Goal: Check status: Check status

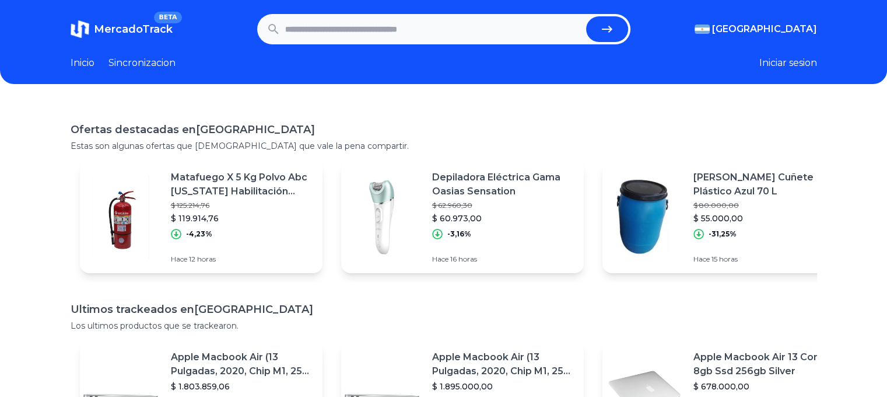
click at [788, 72] on header "MercadoTrack BETA [GEOGRAPHIC_DATA] [GEOGRAPHIC_DATA] [GEOGRAPHIC_DATA] [GEOGRA…" at bounding box center [443, 42] width 887 height 84
click at [789, 66] on button "Iniciar sesion" at bounding box center [789, 63] width 58 height 14
drag, startPoint x: 366, startPoint y: 0, endPoint x: 283, endPoint y: 108, distance: 136.4
click at [283, 108] on div "Ofertas destacadas en Argentina Estas son algunas ofertas que creemos que vale …" at bounding box center [443, 301] width 887 height 397
click at [166, 58] on link "Sincronizacion" at bounding box center [142, 63] width 67 height 14
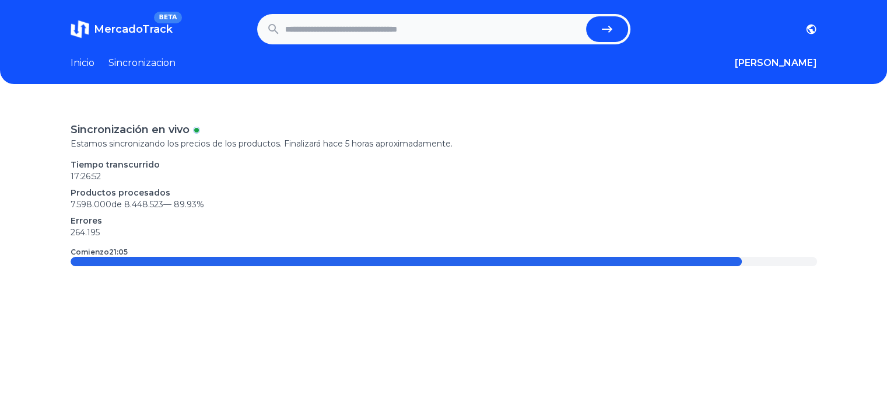
click at [93, 60] on link "Inicio" at bounding box center [83, 63] width 24 height 14
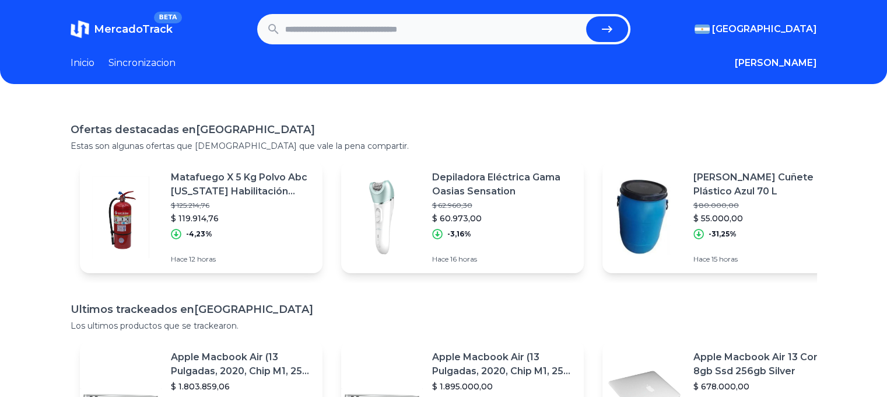
click at [713, 30] on div "Argentina Argentina Uruguay Mexico Chile Peru Venezuela Colombia Brasil" at bounding box center [724, 29] width 187 height 14
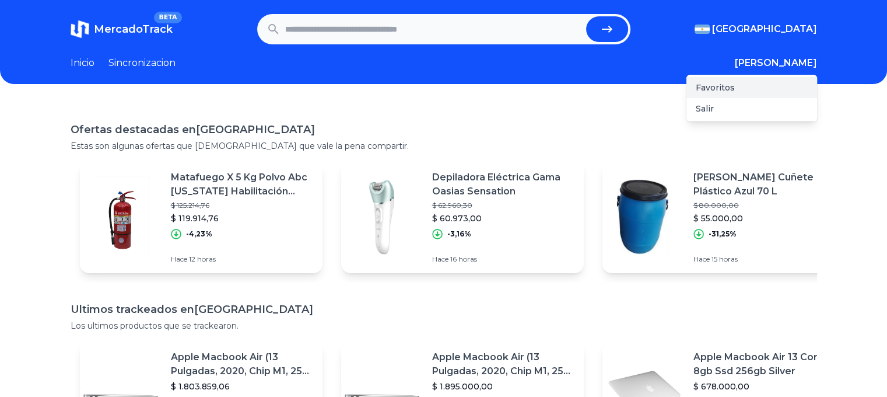
click at [701, 89] on div "Favoritos" at bounding box center [752, 87] width 131 height 21
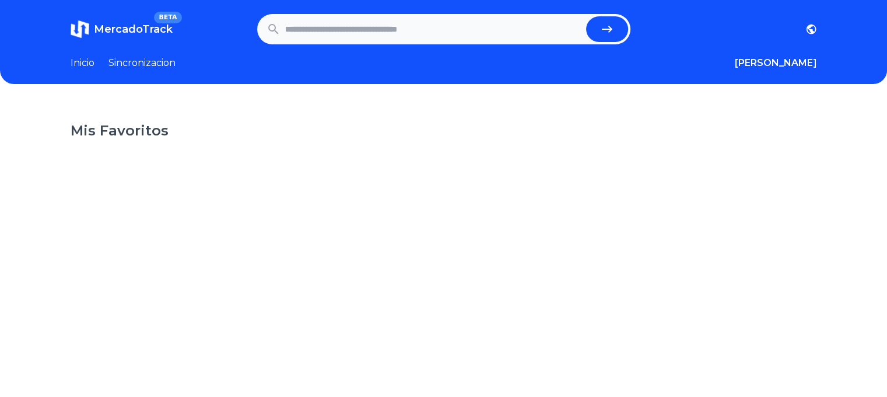
click at [349, 30] on input "text" at bounding box center [433, 29] width 296 height 26
paste input "**********"
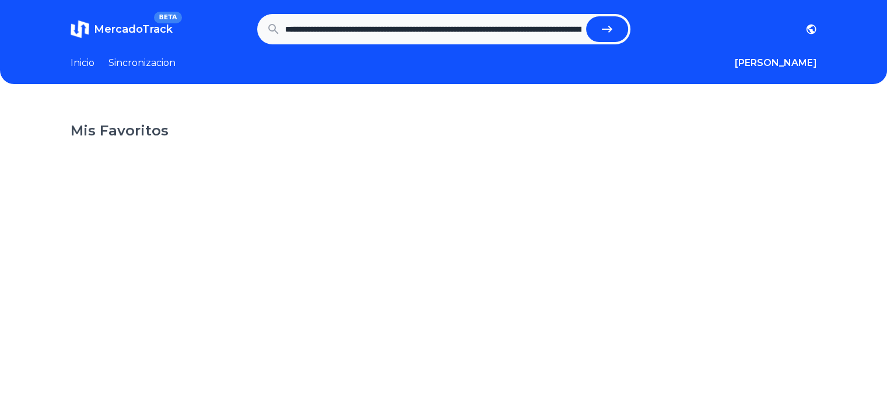
scroll to position [0, 464]
click at [586, 16] on button "submit" at bounding box center [607, 29] width 42 height 26
type input "**********"
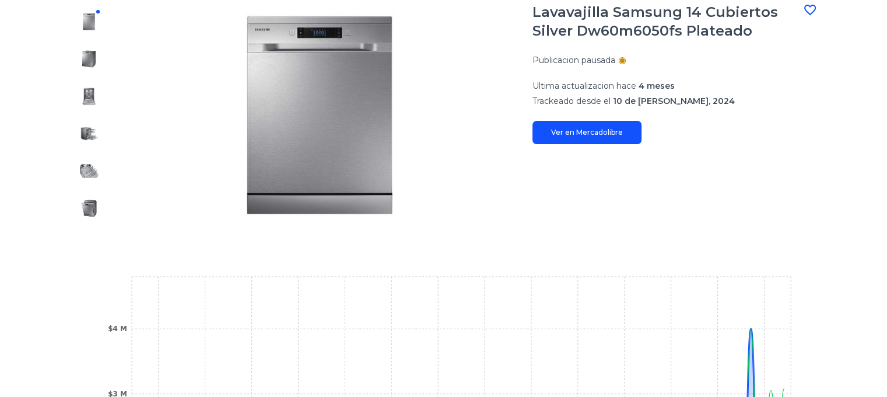
scroll to position [58, 0]
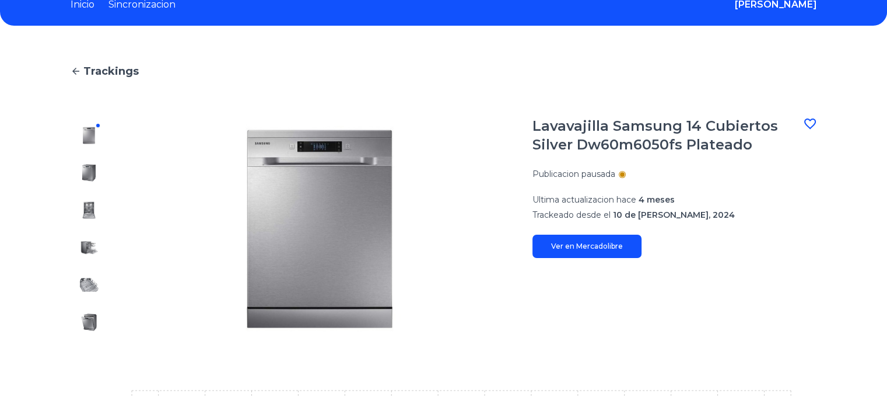
click at [817, 123] on icon at bounding box center [810, 124] width 14 height 14
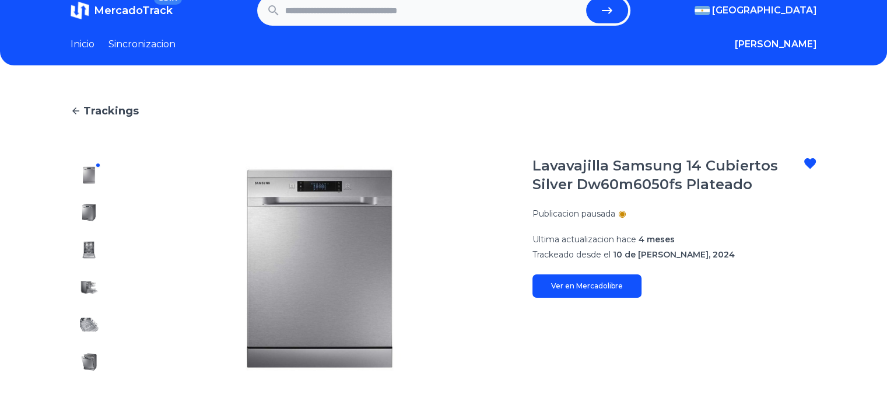
scroll to position [0, 0]
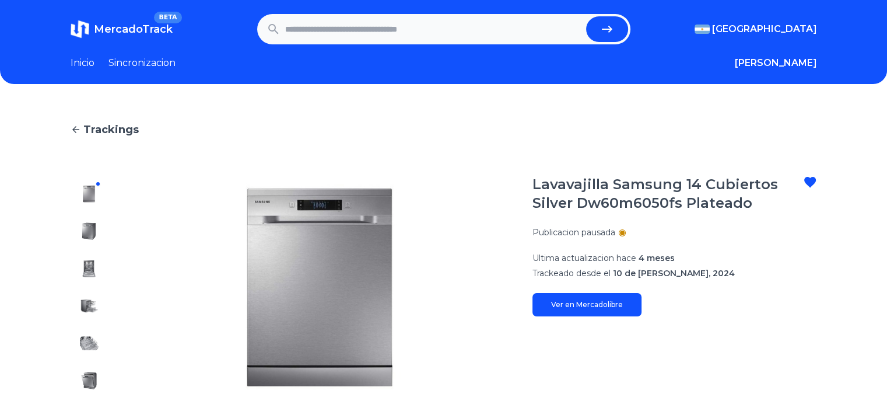
click at [372, 32] on input "text" at bounding box center [433, 29] width 296 height 26
paste input "**********"
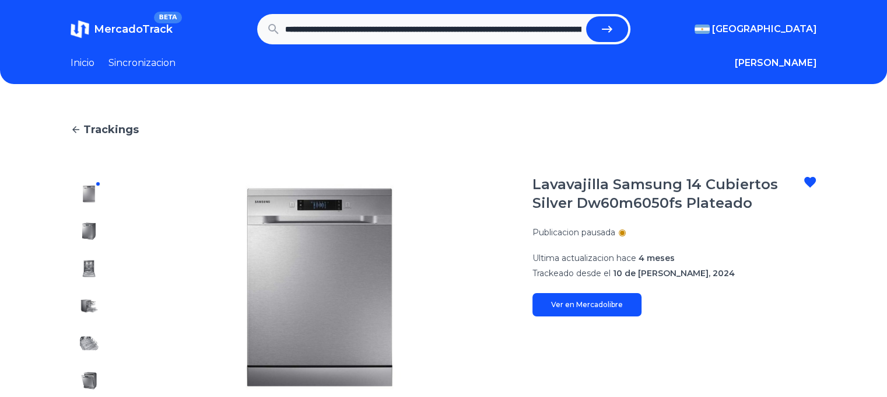
scroll to position [0, 454]
click at [586, 16] on button "submit" at bounding box center [607, 29] width 42 height 26
type input "**********"
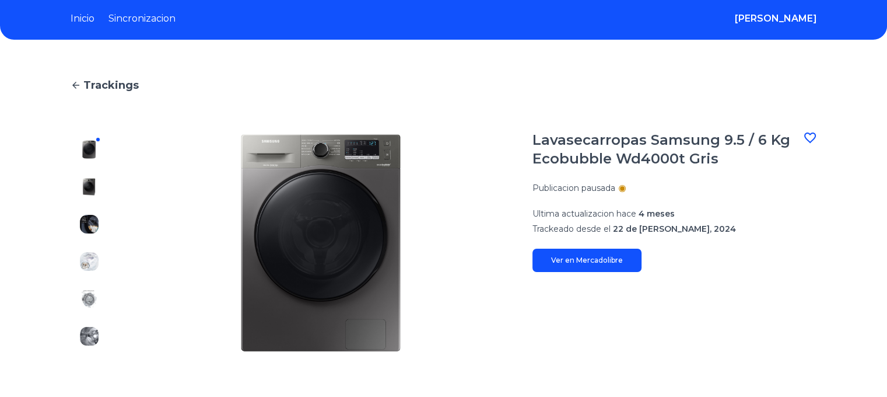
scroll to position [117, 0]
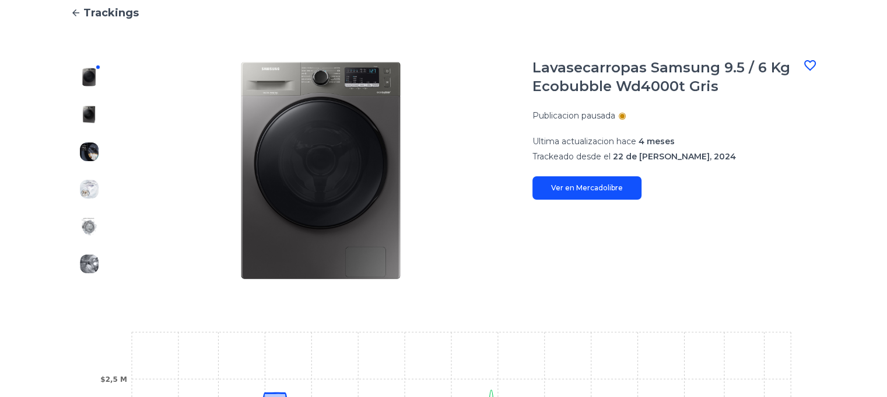
click at [811, 65] on icon at bounding box center [810, 65] width 14 height 14
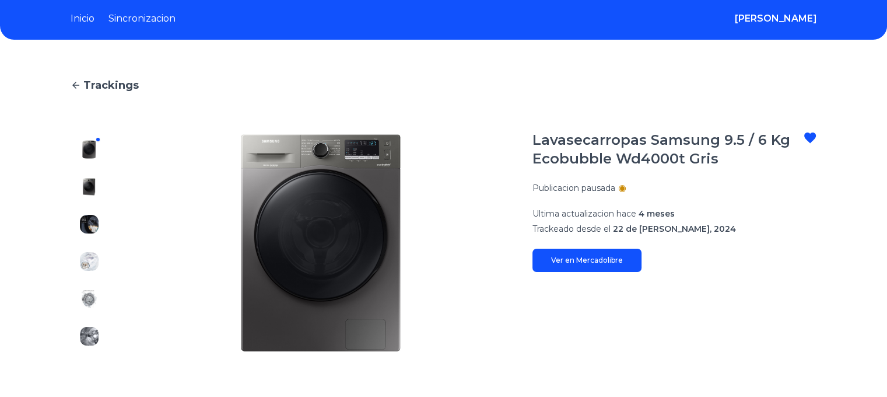
scroll to position [0, 0]
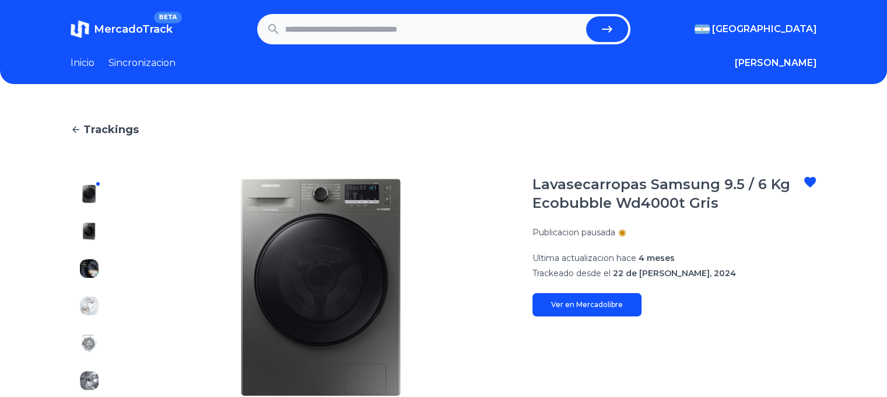
click at [359, 41] on input "text" at bounding box center [433, 29] width 296 height 26
paste input "**********"
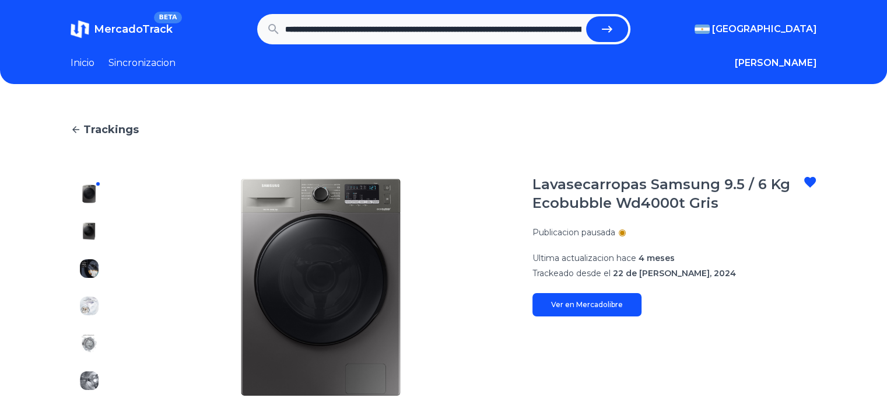
scroll to position [0, 403]
click at [586, 16] on button "submit" at bounding box center [607, 29] width 42 height 26
type input "**********"
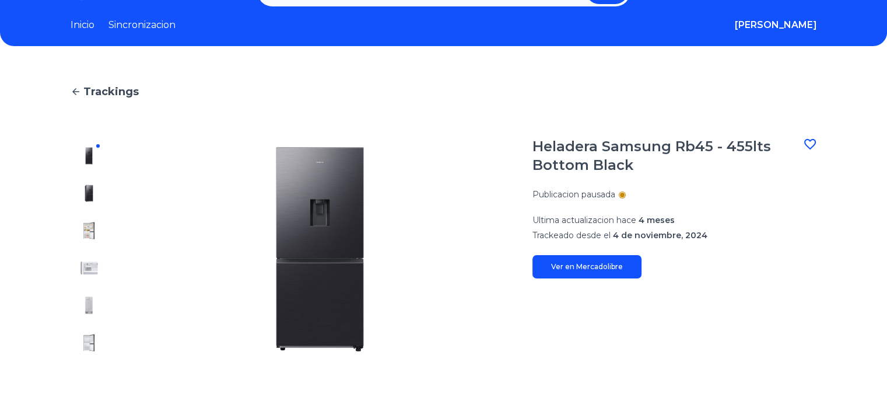
scroll to position [58, 0]
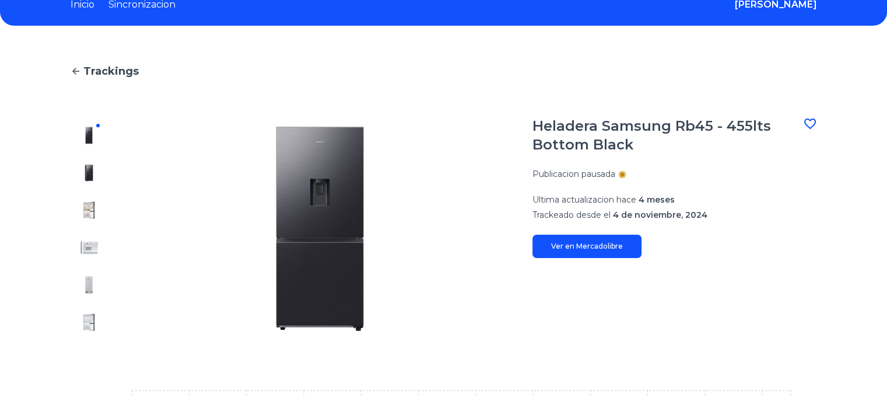
click at [810, 125] on icon at bounding box center [811, 123] width 12 height 11
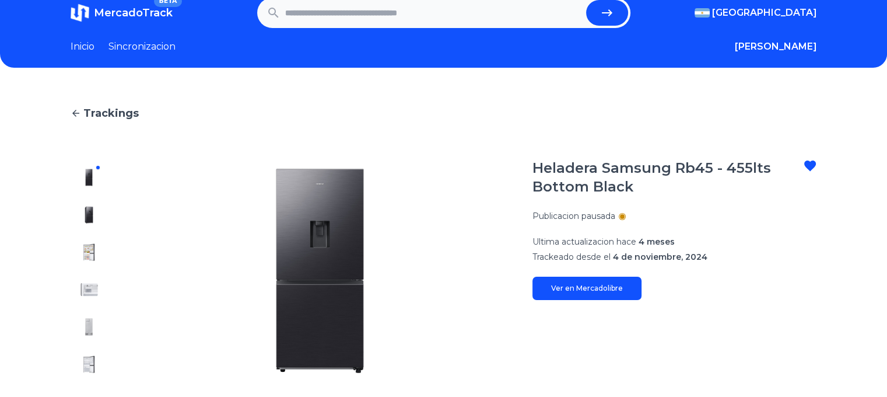
scroll to position [0, 0]
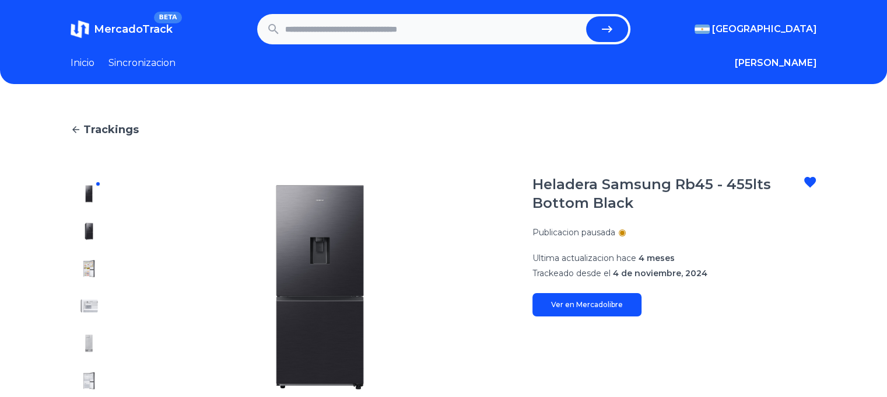
click at [586, 307] on link "Ver en Mercadolibre" at bounding box center [587, 304] width 109 height 23
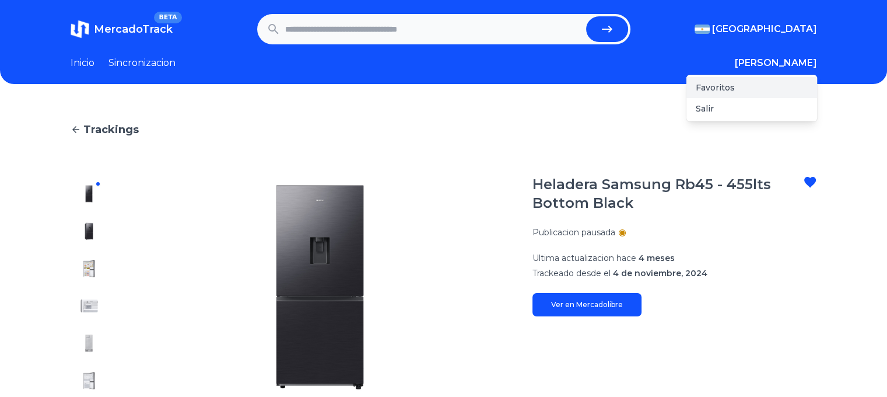
click at [765, 90] on div "Favoritos" at bounding box center [752, 87] width 131 height 21
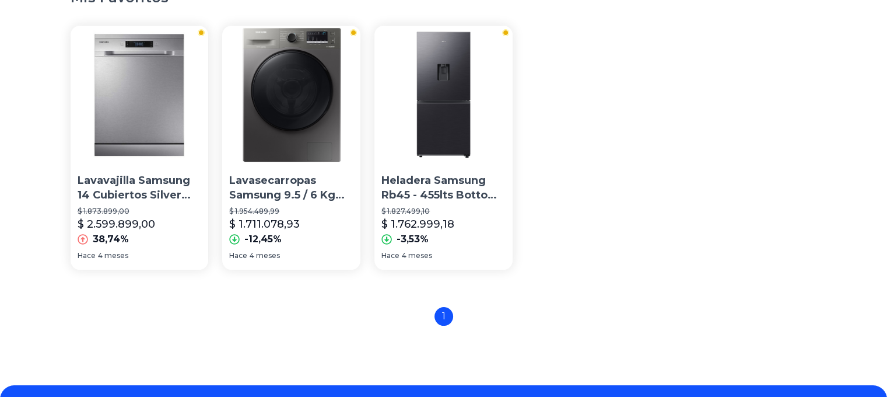
scroll to position [117, 0]
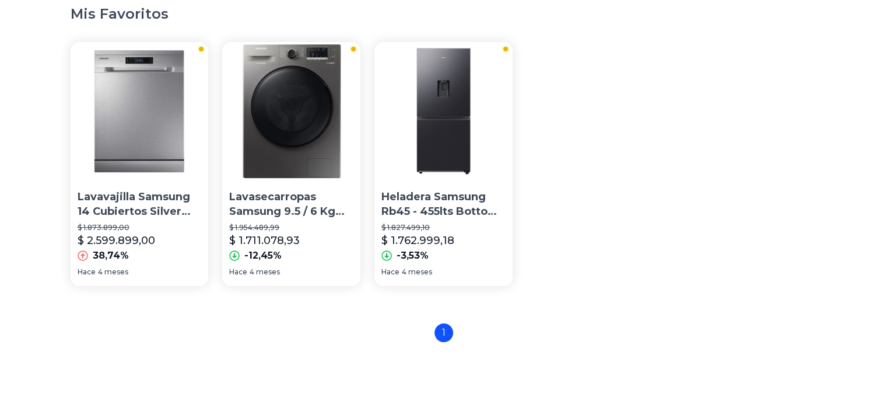
click at [170, 167] on img at bounding box center [140, 111] width 138 height 138
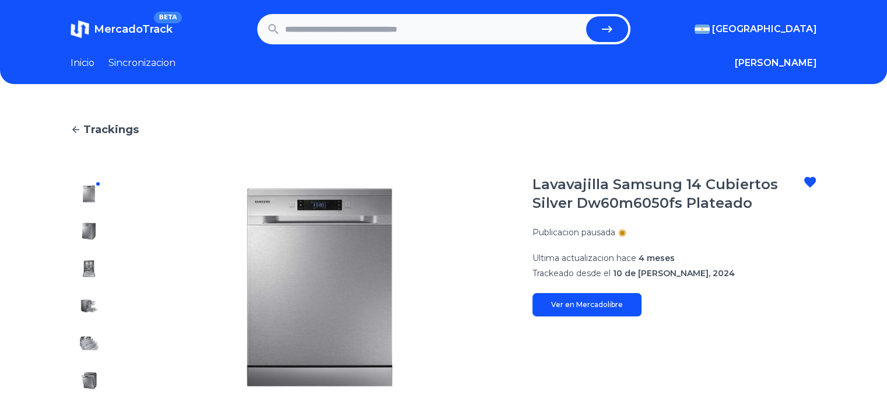
click at [84, 19] on section "MercadoTrack BETA [GEOGRAPHIC_DATA] [GEOGRAPHIC_DATA] [GEOGRAPHIC_DATA] [GEOGRA…" at bounding box center [444, 29] width 747 height 30
click at [120, 25] on span "MercadoTrack" at bounding box center [133, 29] width 79 height 13
